Goal: Check status: Check status

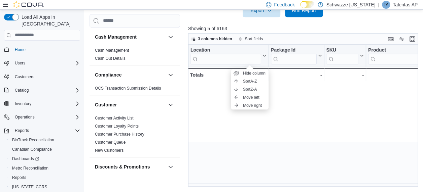
scroll to position [0, 400]
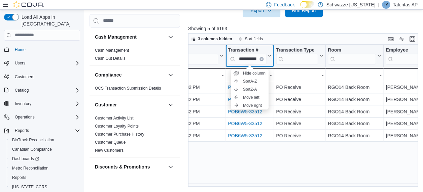
click at [260, 58] on icon "Clear input" at bounding box center [261, 59] width 2 height 2
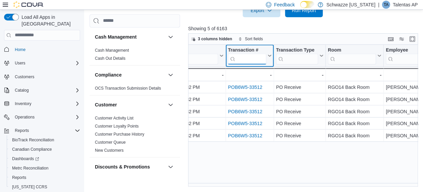
click at [250, 58] on input "search" at bounding box center [247, 58] width 38 height 11
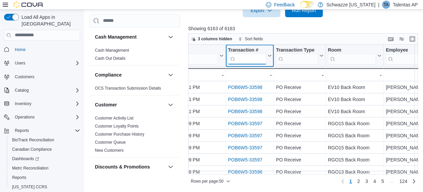
paste input "**********"
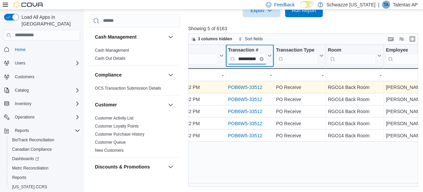
type input "**********"
click at [250, 86] on link "POB6W5-33512" at bounding box center [245, 87] width 34 height 5
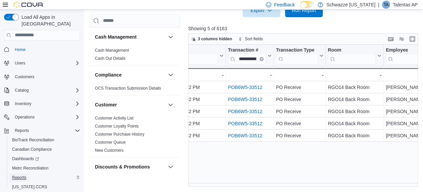
click at [16, 175] on span "Reports" at bounding box center [19, 177] width 14 height 5
click at [15, 175] on span "Reports" at bounding box center [19, 177] width 14 height 5
click at [26, 175] on span "Reports" at bounding box center [19, 177] width 14 height 5
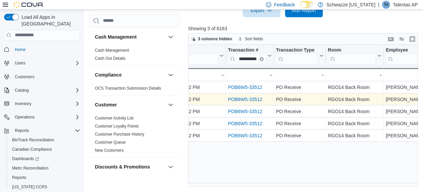
click at [247, 99] on link "POB6W5-33512" at bounding box center [245, 99] width 34 height 5
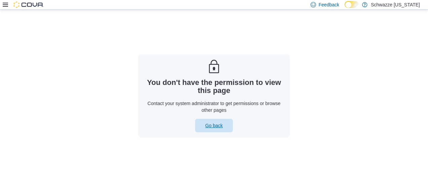
click at [218, 127] on span "Go back" at bounding box center [213, 125] width 17 height 7
